Goal: Task Accomplishment & Management: Complete application form

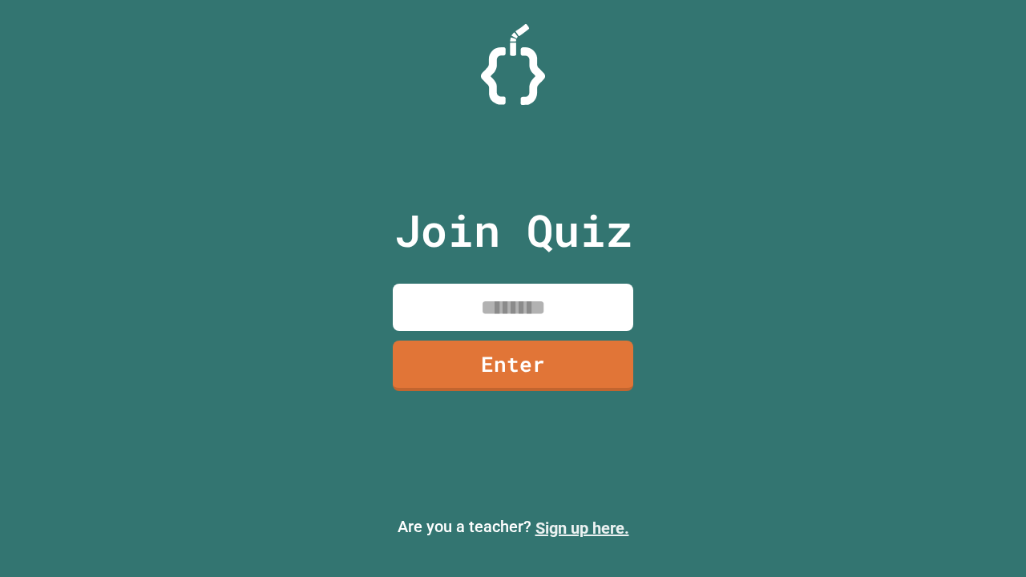
click at [582, 528] on link "Sign up here." at bounding box center [582, 528] width 94 height 19
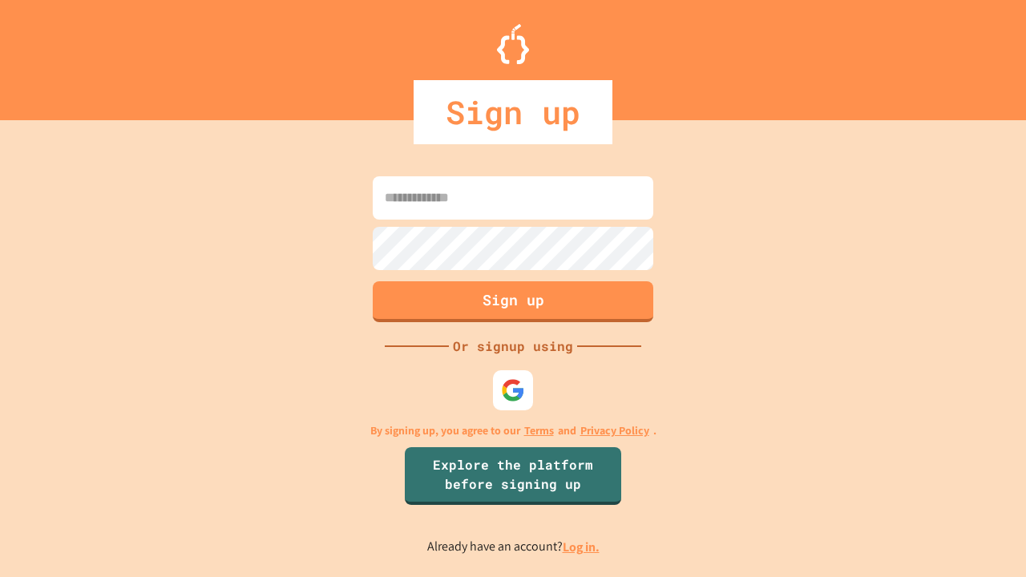
click at [582, 547] on link "Log in." at bounding box center [581, 547] width 37 height 17
